Goal: Transaction & Acquisition: Purchase product/service

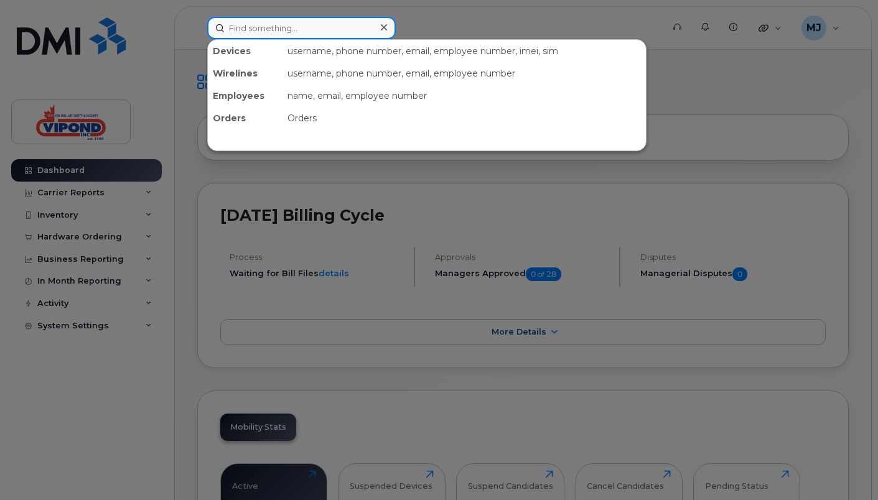
click at [303, 25] on input at bounding box center [301, 28] width 188 height 22
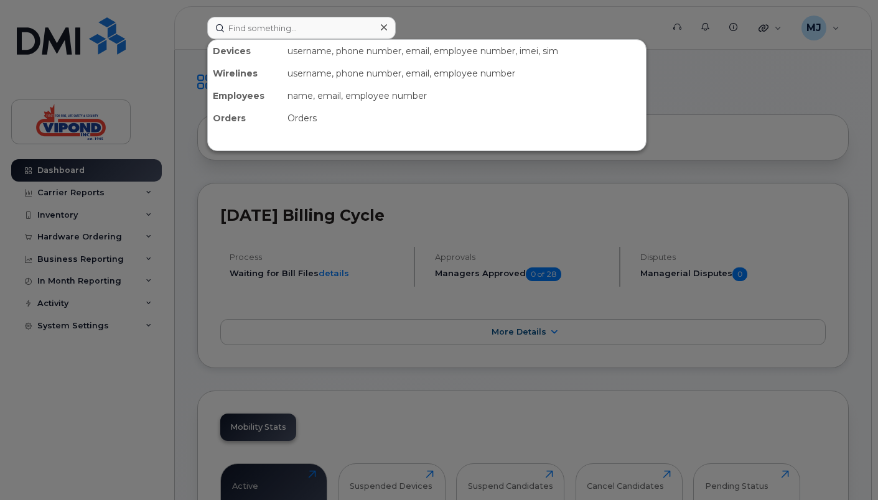
click at [119, 393] on div at bounding box center [439, 250] width 878 height 500
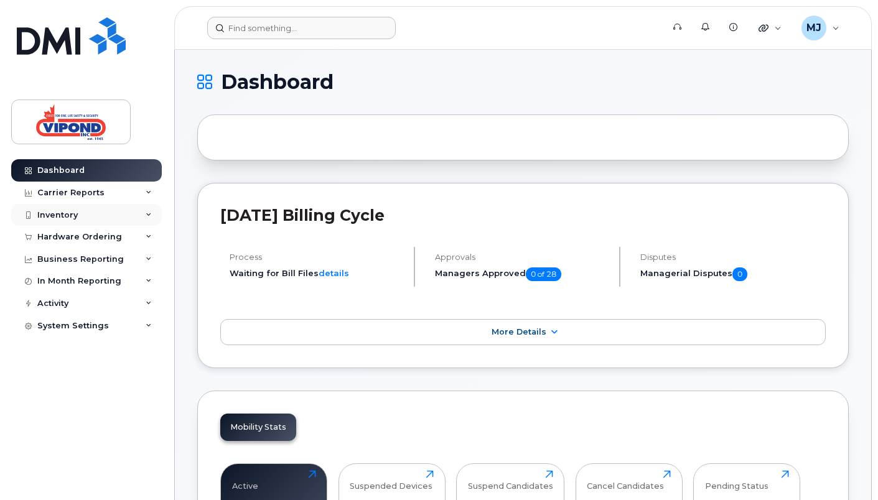
click at [78, 215] on div "Inventory" at bounding box center [86, 215] width 151 height 22
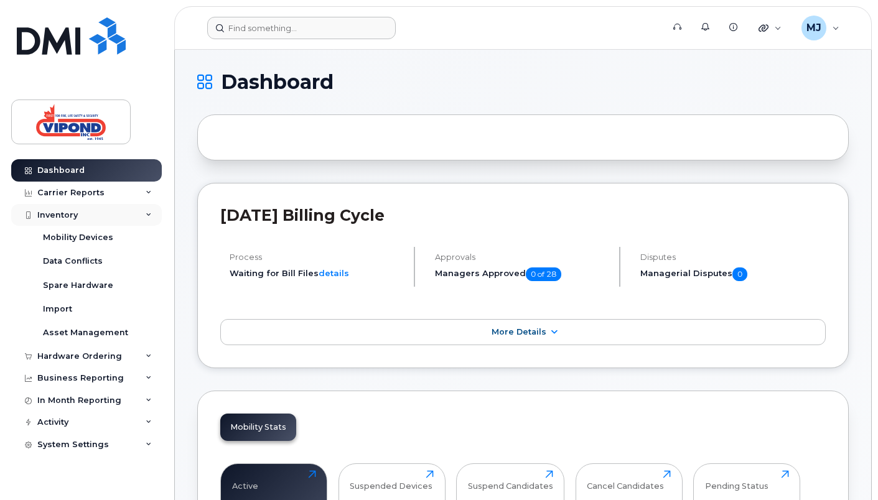
click at [75, 213] on div "Inventory" at bounding box center [57, 215] width 40 height 10
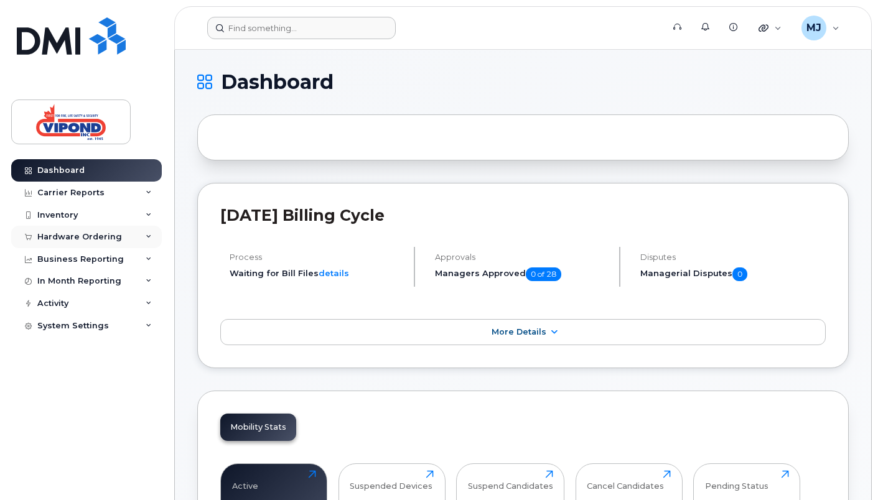
click at [72, 230] on div "Hardware Ordering" at bounding box center [86, 237] width 151 height 22
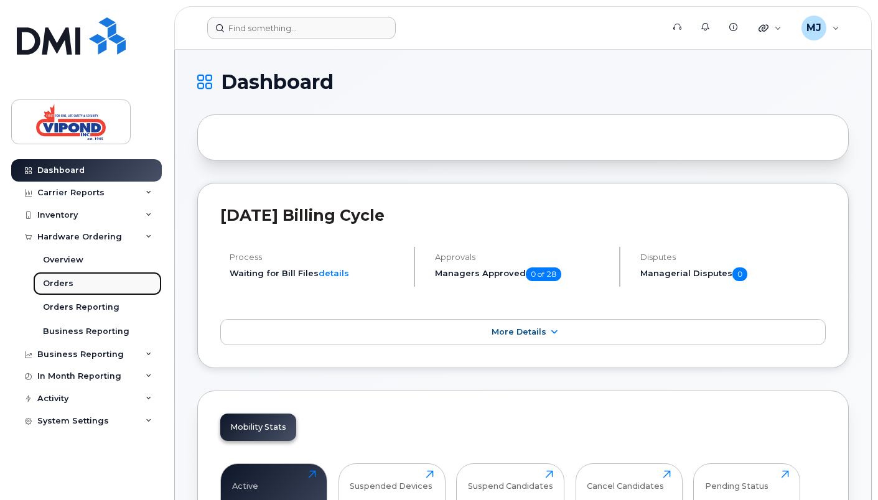
click at [63, 279] on div "Orders" at bounding box center [58, 283] width 30 height 11
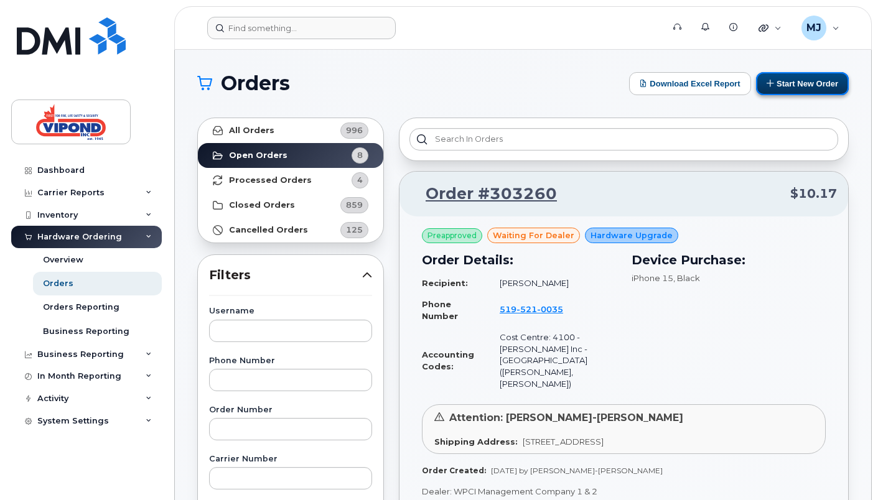
click at [766, 86] on icon at bounding box center [770, 83] width 8 height 8
